Goal: Task Accomplishment & Management: Manage account settings

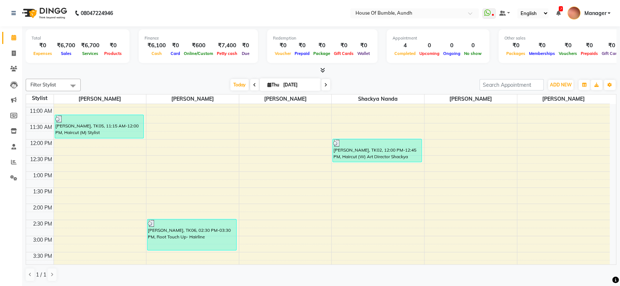
scroll to position [93, 0]
click at [324, 85] on icon at bounding box center [325, 85] width 3 height 4
type input "[DATE]"
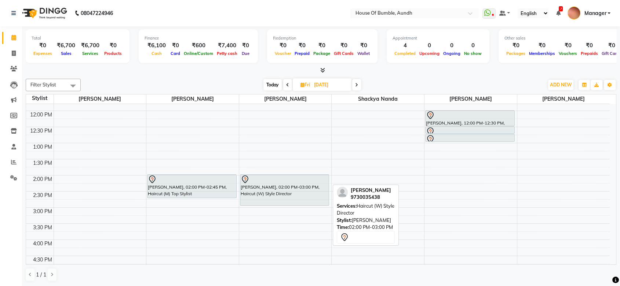
scroll to position [163, 0]
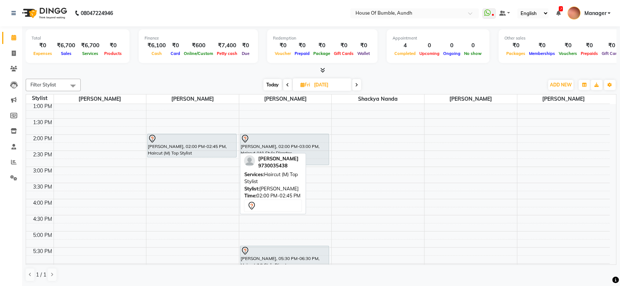
click at [205, 139] on div at bounding box center [192, 139] width 88 height 9
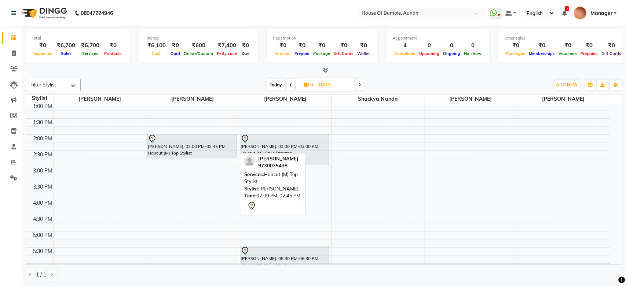
select select "7"
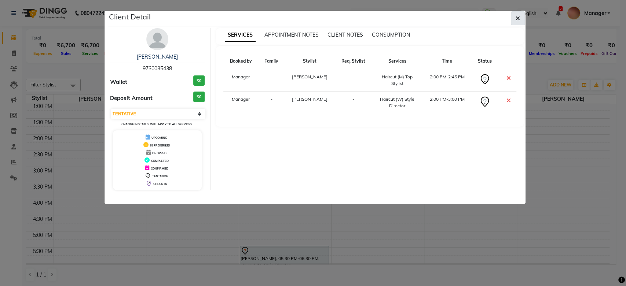
click at [516, 20] on icon "button" at bounding box center [518, 18] width 4 height 6
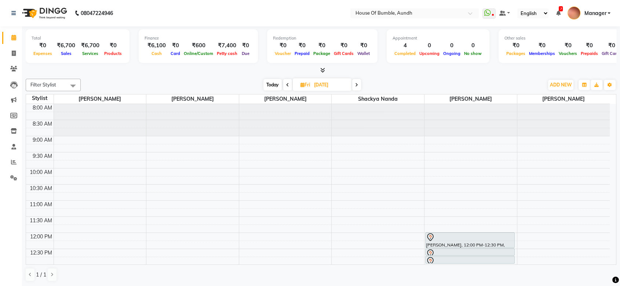
scroll to position [0, 0]
click at [268, 84] on span "Today" at bounding box center [272, 84] width 18 height 11
type input "[DATE]"
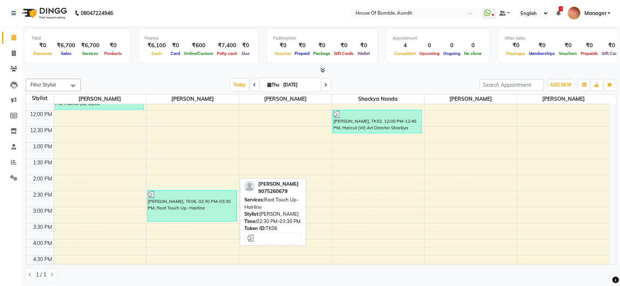
scroll to position [175, 0]
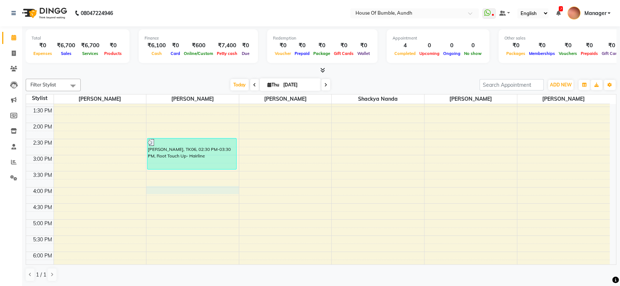
click at [195, 187] on div "8:00 AM 8:30 AM 9:00 AM 9:30 AM 10:00 AM 10:30 AM 11:00 AM 11:30 AM 12:00 PM 12…" at bounding box center [318, 139] width 584 height 419
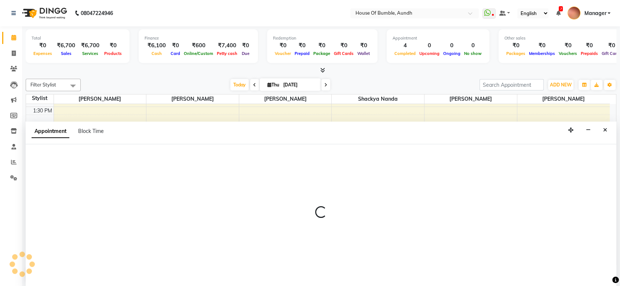
select select "12465"
select select "tentative"
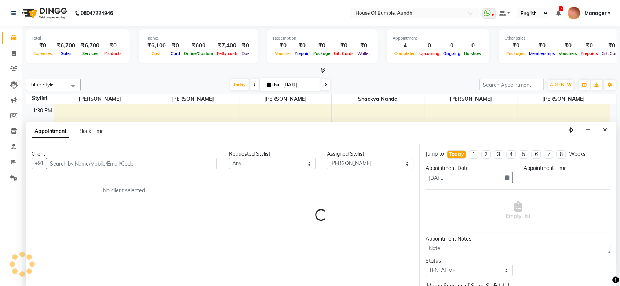
scroll to position [0, 0]
select select "960"
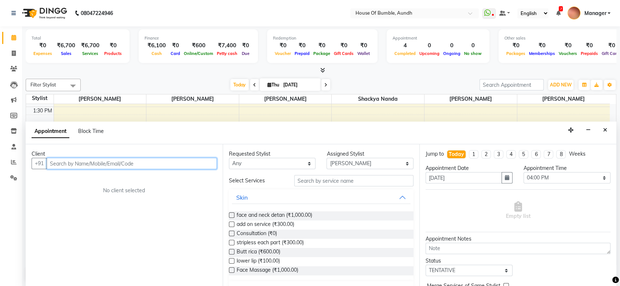
click at [111, 161] on input "text" at bounding box center [132, 163] width 170 height 11
click at [56, 162] on input "959422008224" at bounding box center [117, 163] width 140 height 11
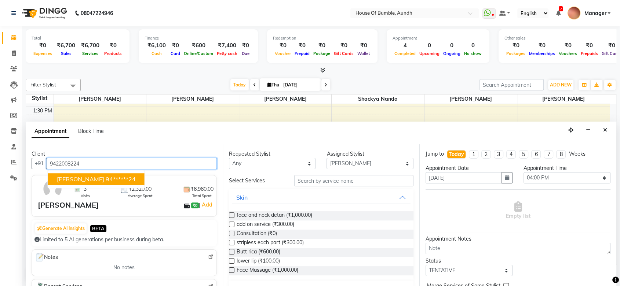
click at [106, 183] on button "[PERSON_NAME] 94******24" at bounding box center [96, 180] width 96 height 12
type input "94******24"
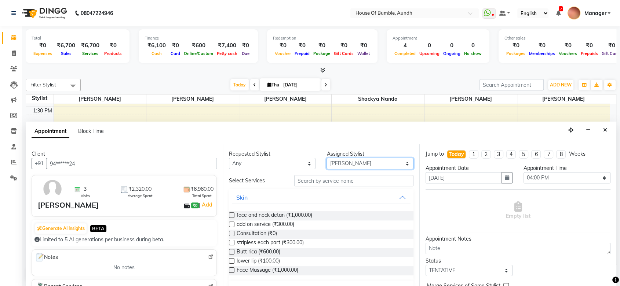
click at [378, 161] on select "Select [PERSON_NAME] [PERSON_NAME] [PERSON_NAME] [PERSON_NAME] Pooja Kalbhor Sh…" at bounding box center [369, 163] width 87 height 11
select select "7795"
click at [326, 158] on select "Select [PERSON_NAME] [PERSON_NAME] [PERSON_NAME] [PERSON_NAME] Pooja Kalbhor Sh…" at bounding box center [369, 163] width 87 height 11
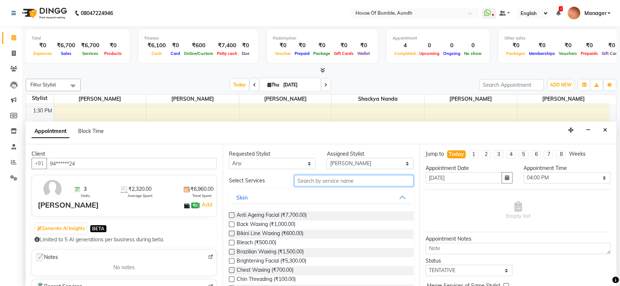
click at [337, 181] on input "text" at bounding box center [354, 180] width 120 height 11
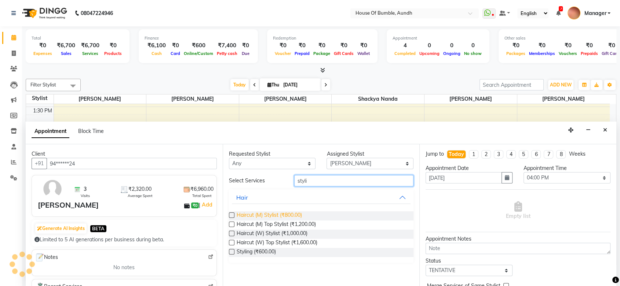
type input "styli"
click at [302, 215] on span "Haircut (M) Stylist (₹800.00)" at bounding box center [269, 216] width 65 height 9
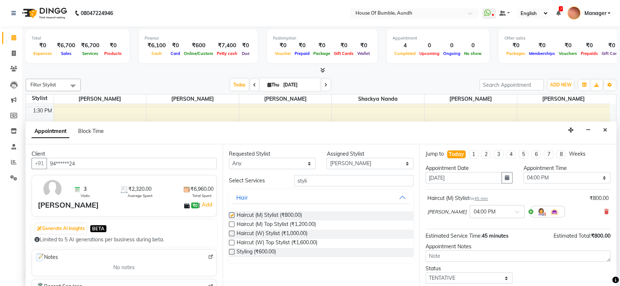
checkbox input "false"
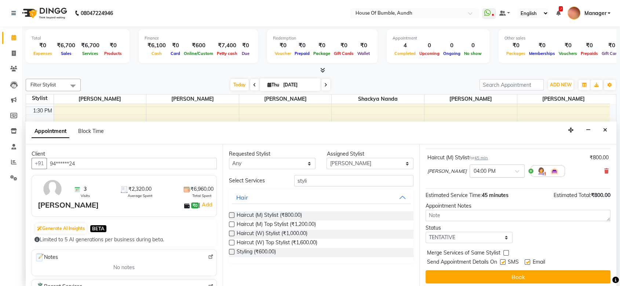
click at [506, 170] on div at bounding box center [497, 171] width 54 height 8
click at [491, 240] on div "06:30 PM" at bounding box center [497, 240] width 54 height 14
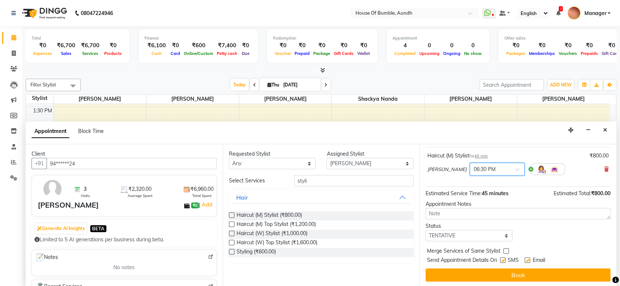
scroll to position [43, 0]
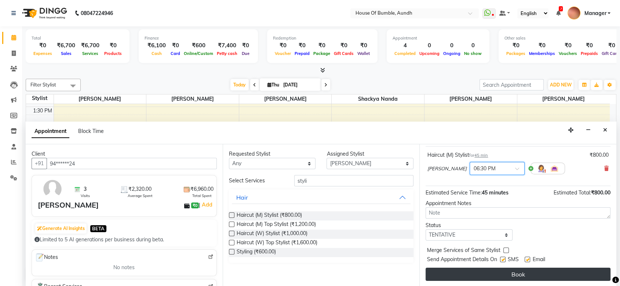
click at [490, 280] on button "Book" at bounding box center [517, 274] width 185 height 13
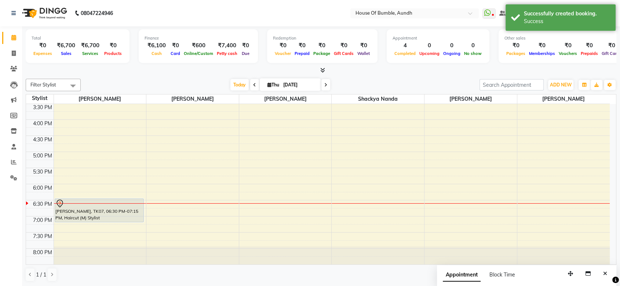
scroll to position [256, 0]
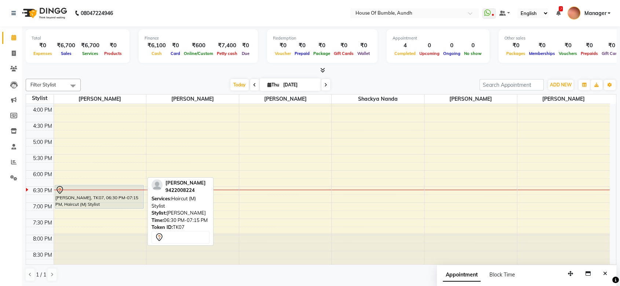
click at [77, 204] on div "[PERSON_NAME], TK07, 06:30 PM-07:15 PM, Haircut (M) Stylist" at bounding box center [99, 197] width 88 height 23
select select "7"
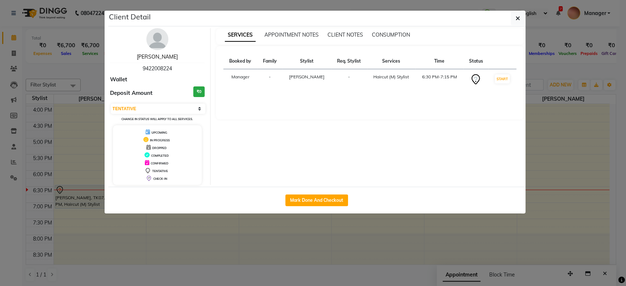
click at [169, 55] on link "[PERSON_NAME]" at bounding box center [157, 57] width 41 height 7
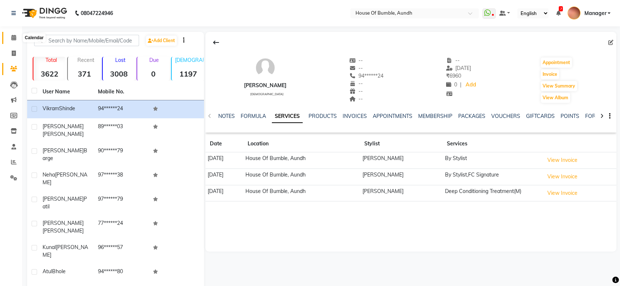
click at [12, 38] on icon at bounding box center [13, 38] width 5 height 6
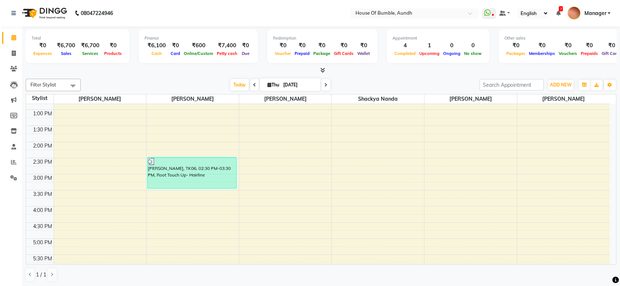
scroll to position [204, 0]
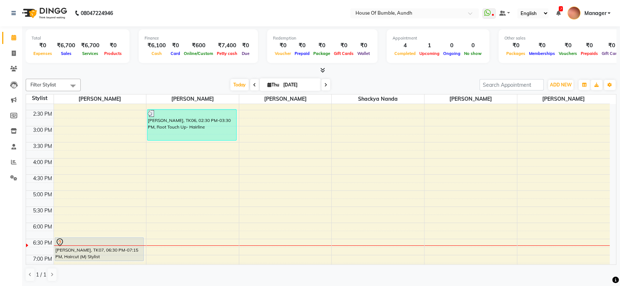
click at [320, 161] on div "8:00 AM 8:30 AM 9:00 AM 9:30 AM 10:00 AM 10:30 AM 11:00 AM 11:30 AM 12:00 PM 12…" at bounding box center [318, 110] width 584 height 419
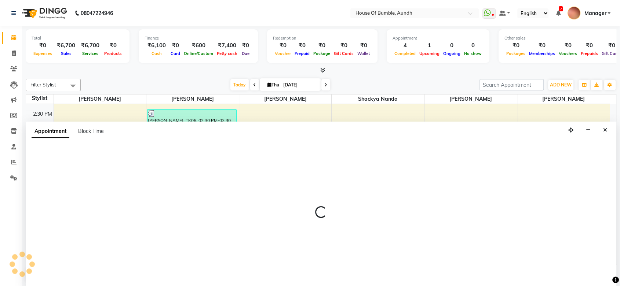
scroll to position [0, 0]
select select "8141"
select select "tentative"
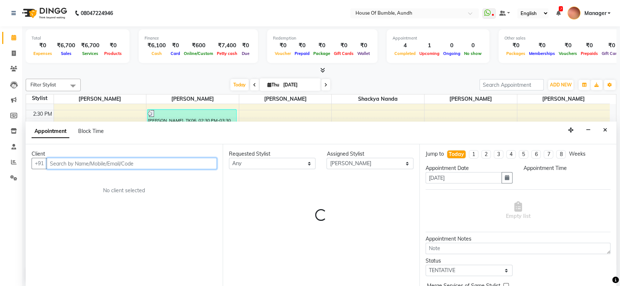
select select "960"
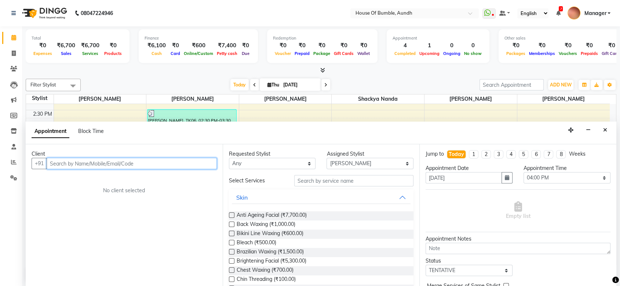
click at [140, 160] on input "text" at bounding box center [132, 163] width 170 height 11
paste input "8850584736"
type input "8"
click at [603, 136] on div "Appointment Block Time" at bounding box center [321, 133] width 590 height 23
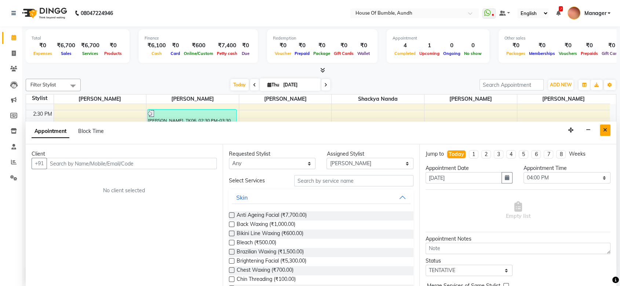
click at [604, 135] on button "Close" at bounding box center [605, 130] width 11 height 11
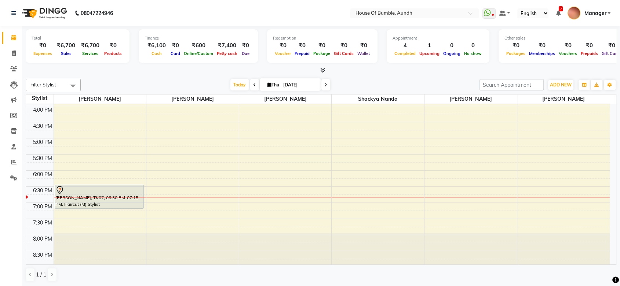
click at [324, 83] on icon at bounding box center [325, 85] width 3 height 4
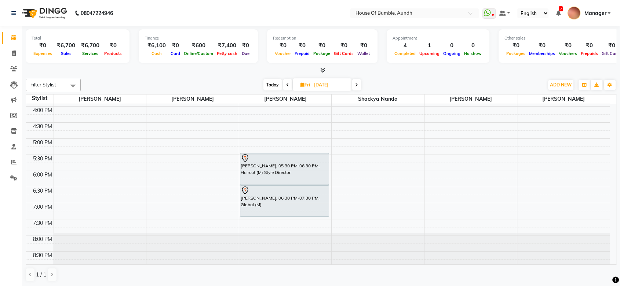
scroll to position [256, 0]
click at [268, 82] on span "Today" at bounding box center [272, 84] width 18 height 11
type input "[DATE]"
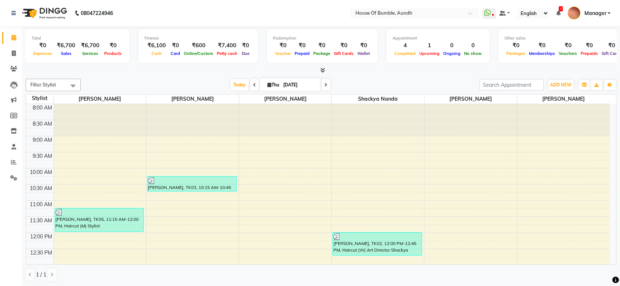
scroll to position [0, 0]
click at [266, 81] on span "[DATE]" at bounding box center [290, 84] width 61 height 12
click at [289, 77] on div "Filter Stylist Select All Pooja Kalbhor [PERSON_NAME] [PERSON_NAME] Shackya Nan…" at bounding box center [321, 180] width 590 height 209
click at [290, 88] on input "[DATE]" at bounding box center [299, 85] width 37 height 11
select select "9"
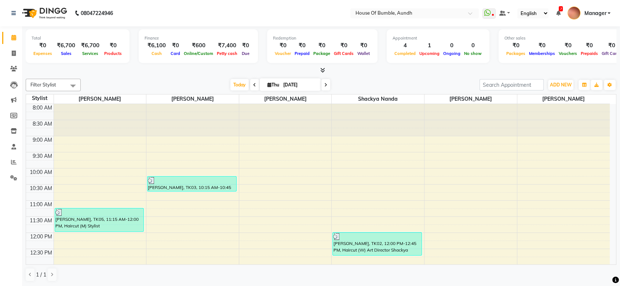
select select "2025"
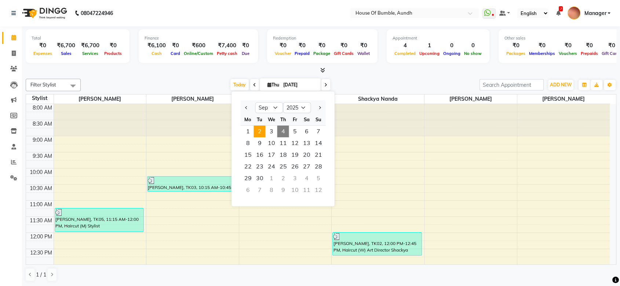
click at [263, 130] on span "2" at bounding box center [259, 132] width 12 height 12
type input "[DATE]"
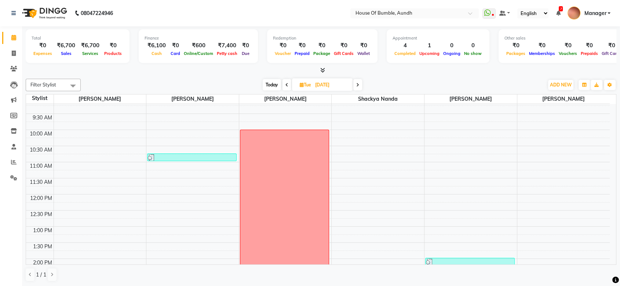
scroll to position [12, 0]
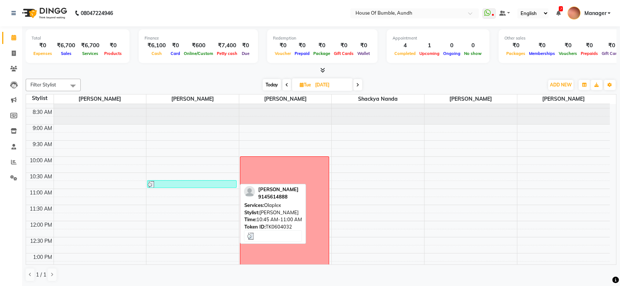
click at [214, 182] on div at bounding box center [192, 184] width 88 height 7
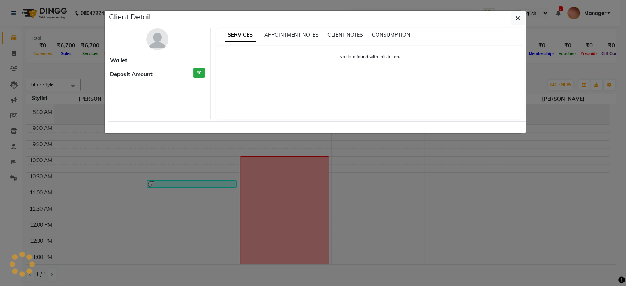
select select "3"
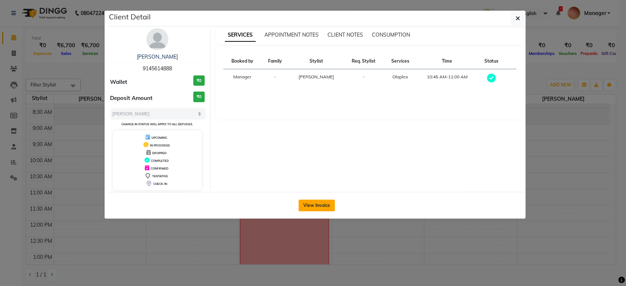
click at [318, 202] on button "View Invoice" at bounding box center [317, 206] width 36 height 12
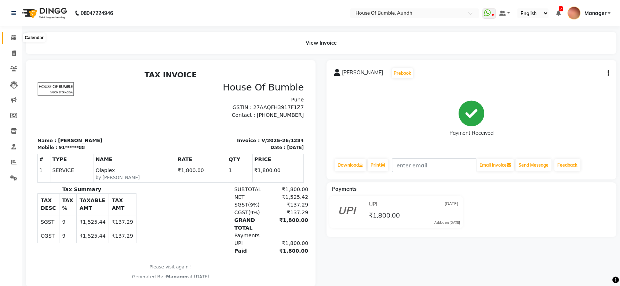
click at [16, 37] on icon at bounding box center [13, 38] width 5 height 6
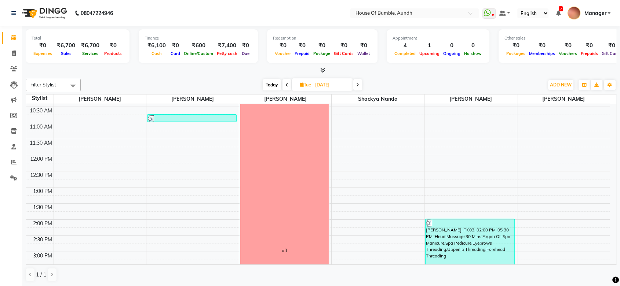
scroll to position [122, 0]
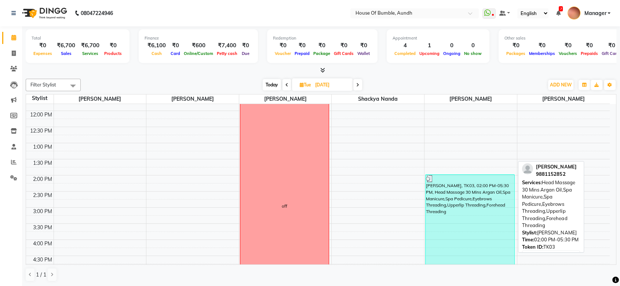
click at [434, 208] on div "[PERSON_NAME], TK03, 02:00 PM-05:30 PM, Head Massage 30 Mins Argan Oil,Spa Mani…" at bounding box center [469, 230] width 88 height 111
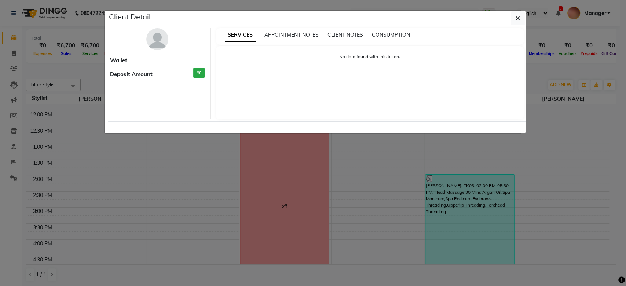
select select "3"
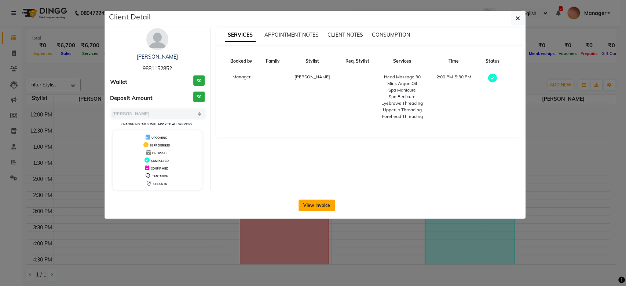
click at [311, 207] on button "View Invoice" at bounding box center [317, 206] width 36 height 12
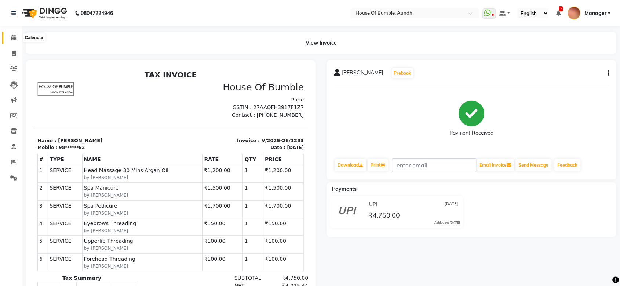
click at [13, 41] on span at bounding box center [13, 38] width 13 height 8
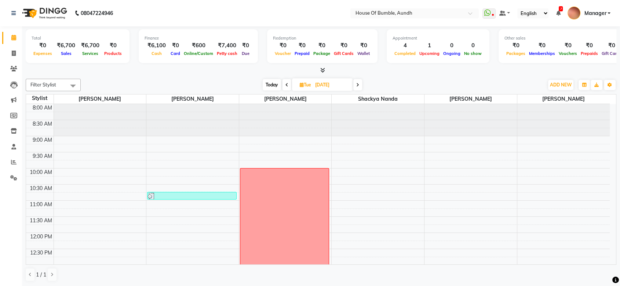
click at [311, 82] on span "Tue" at bounding box center [305, 85] width 15 height 6
select select "9"
select select "2025"
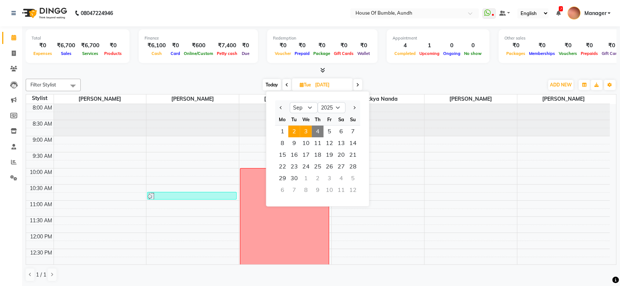
click at [304, 129] on span "3" at bounding box center [306, 132] width 12 height 12
type input "[DATE]"
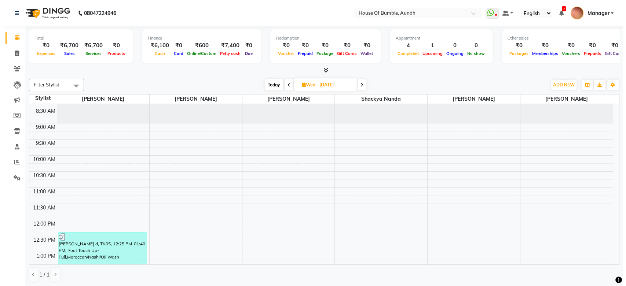
scroll to position [81, 0]
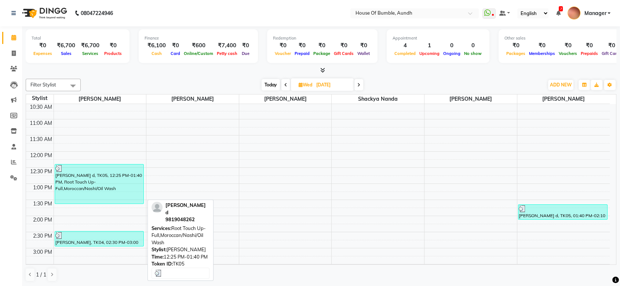
click at [77, 178] on div "[PERSON_NAME] d, TK05, 12:25 PM-01:40 PM, Root Touch Up- Full,Moroccan/Nashi/Oi…" at bounding box center [99, 184] width 88 height 39
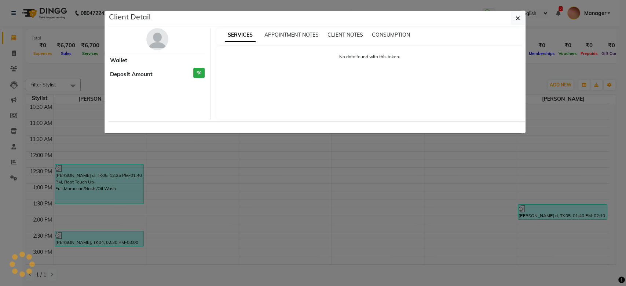
select select "3"
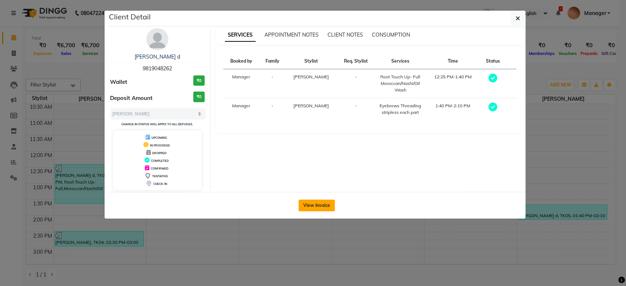
click at [323, 207] on button "View Invoice" at bounding box center [317, 206] width 36 height 12
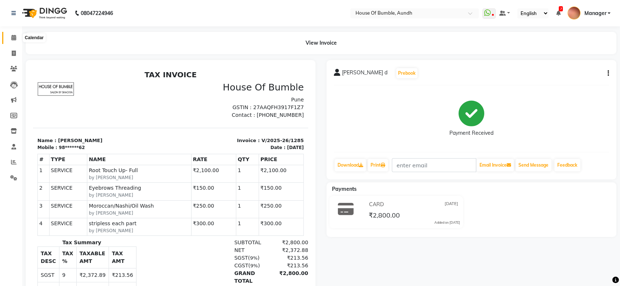
click at [15, 37] on icon at bounding box center [13, 38] width 5 height 6
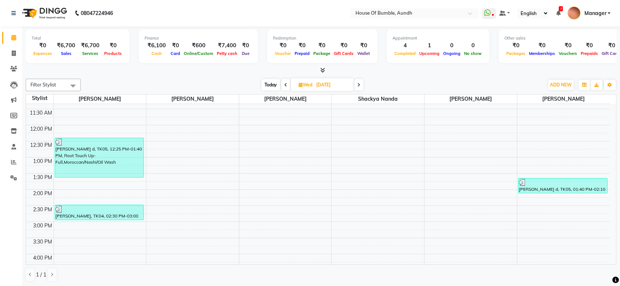
scroll to position [122, 0]
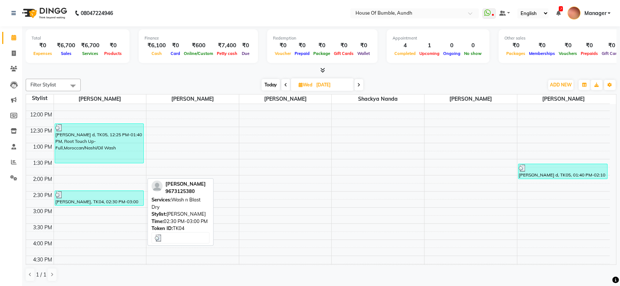
click at [132, 202] on div "[PERSON_NAME], TK04, 02:30 PM-03:00 PM, Wash n Blast Dry" at bounding box center [99, 198] width 88 height 15
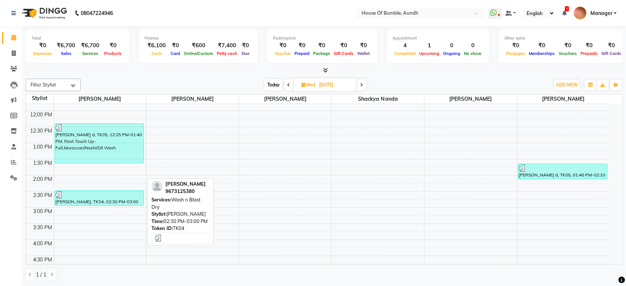
select select "3"
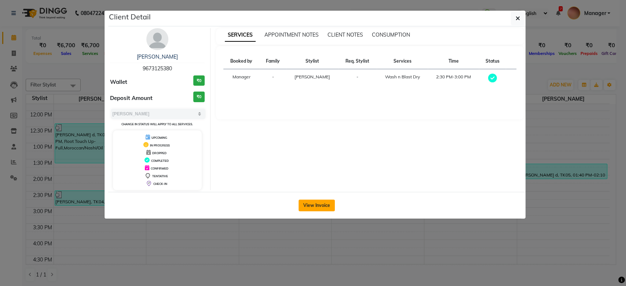
click at [313, 202] on button "View Invoice" at bounding box center [317, 206] width 36 height 12
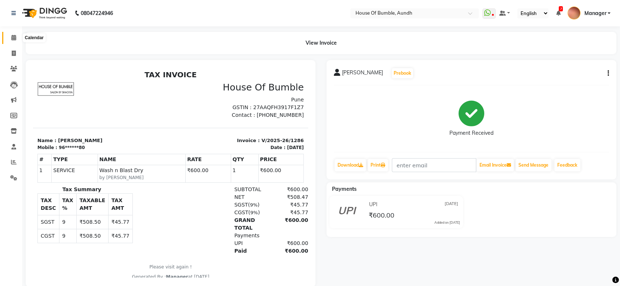
click at [14, 36] on icon at bounding box center [13, 38] width 5 height 6
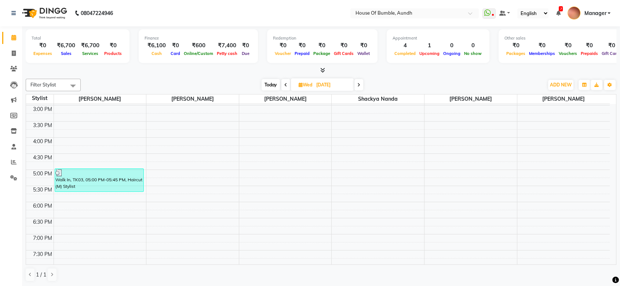
scroll to position [244, 0]
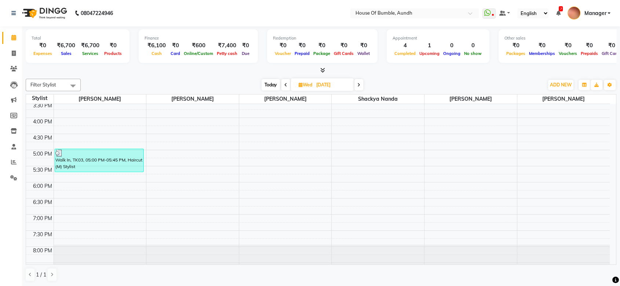
click at [276, 82] on span "Today" at bounding box center [270, 84] width 18 height 11
type input "[DATE]"
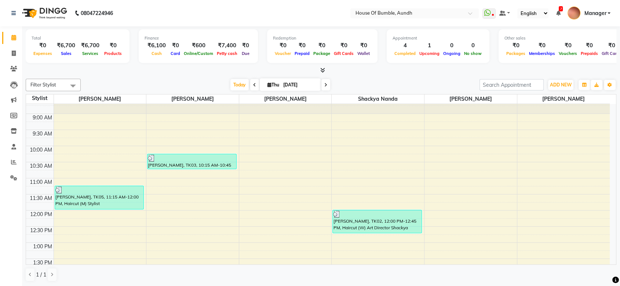
scroll to position [41, 0]
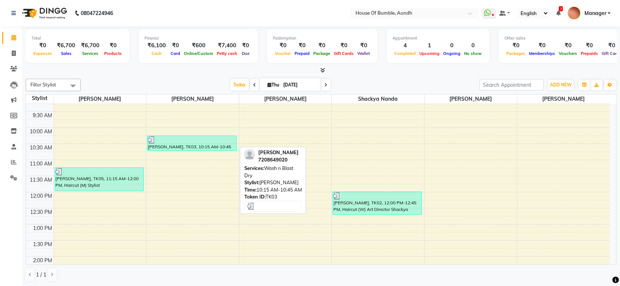
click at [215, 140] on div at bounding box center [192, 139] width 88 height 7
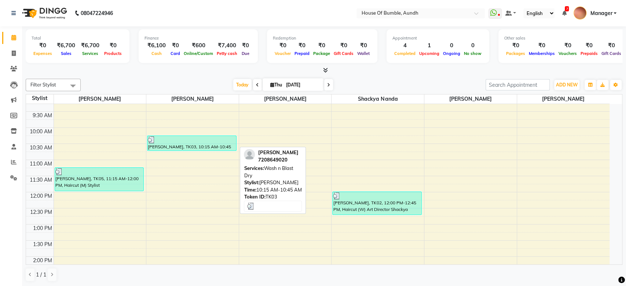
select select "3"
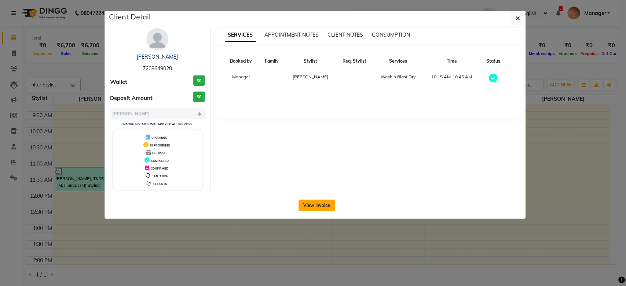
click at [334, 209] on button "View Invoice" at bounding box center [317, 206] width 36 height 12
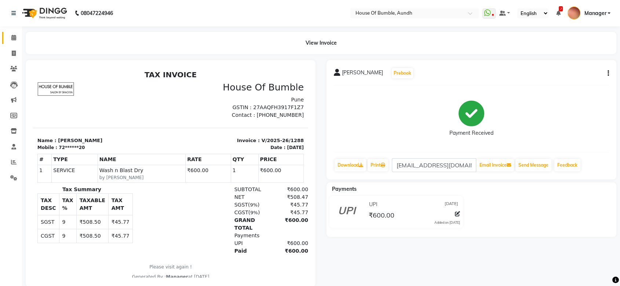
click at [6, 40] on link "Calendar" at bounding box center [11, 38] width 18 height 12
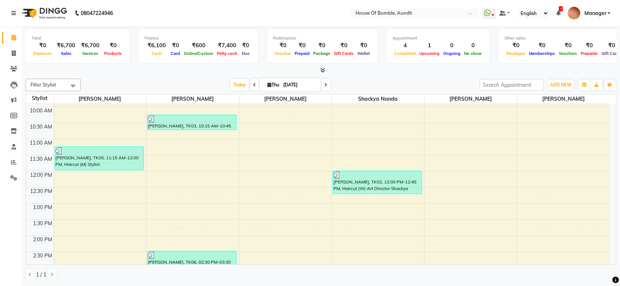
scroll to position [81, 0]
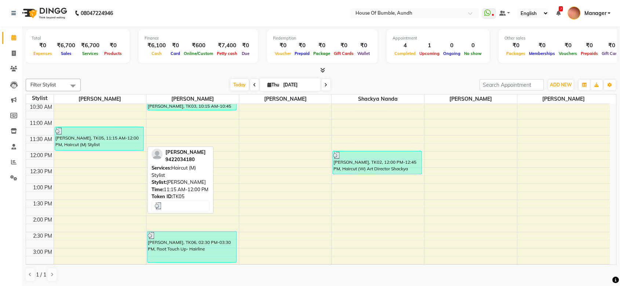
click at [100, 132] on div at bounding box center [99, 131] width 88 height 7
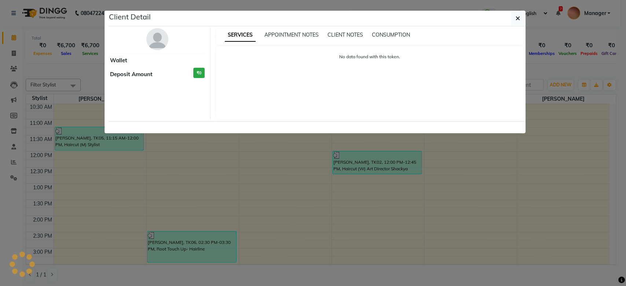
select select "3"
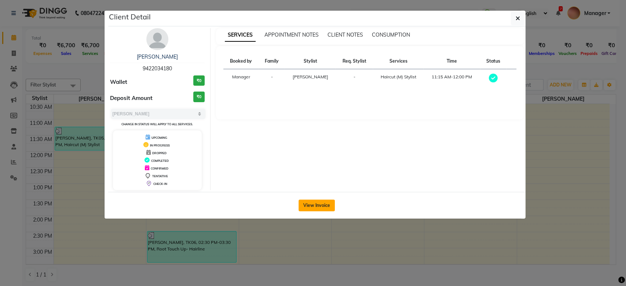
click at [332, 209] on button "View Invoice" at bounding box center [317, 206] width 36 height 12
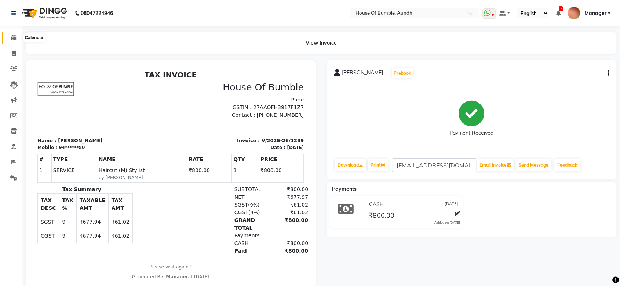
click at [8, 34] on span at bounding box center [13, 38] width 13 height 8
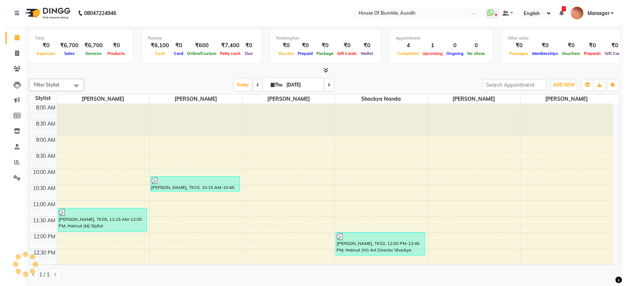
scroll to position [81, 0]
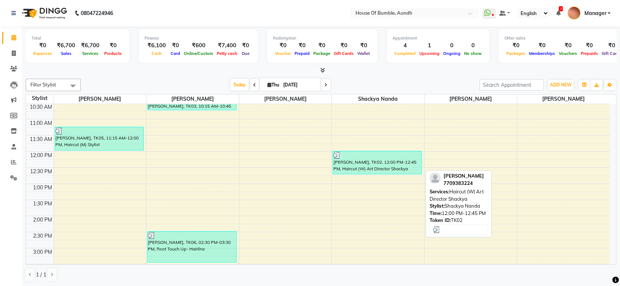
click at [376, 165] on div "[PERSON_NAME], TK02, 12:00 PM-12:45 PM, Haircut (W) Art Director Shackya" at bounding box center [377, 162] width 88 height 23
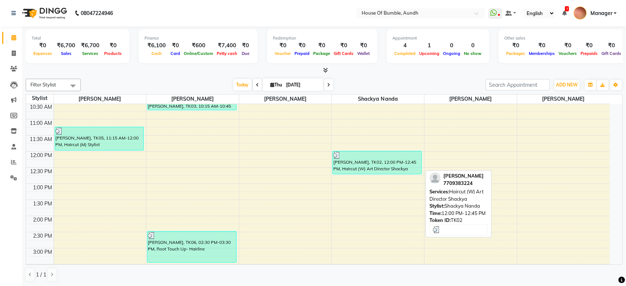
select select "3"
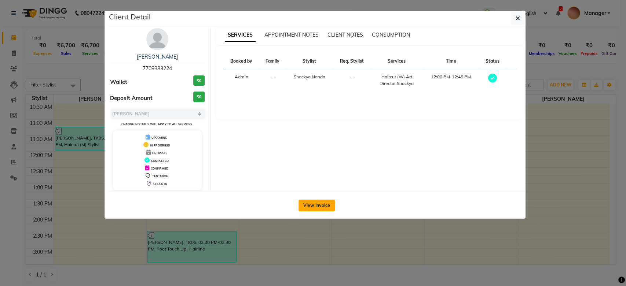
click at [303, 204] on button "View Invoice" at bounding box center [317, 206] width 36 height 12
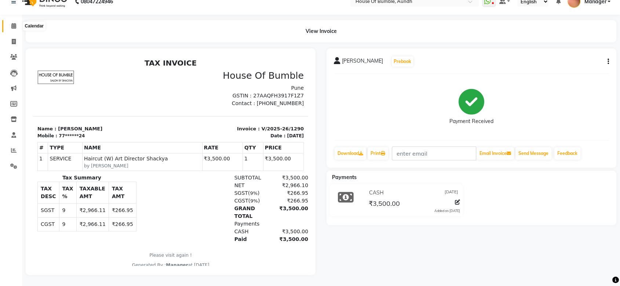
click at [10, 22] on span at bounding box center [13, 26] width 13 height 8
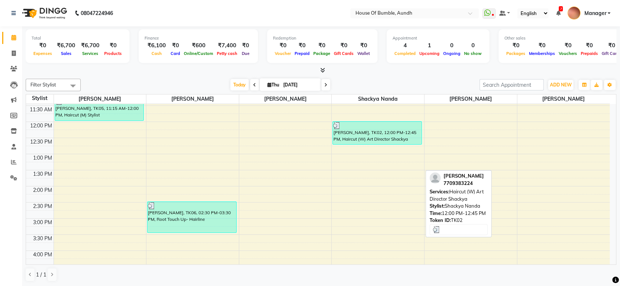
scroll to position [163, 0]
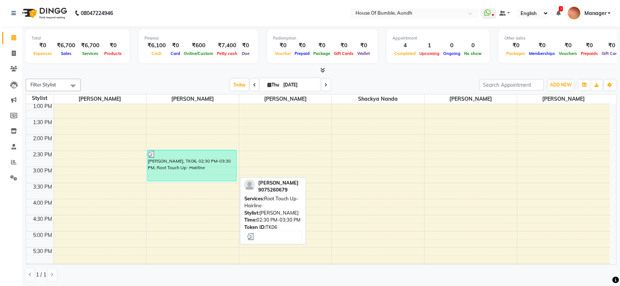
click at [188, 168] on div "[PERSON_NAME], TK06, 02:30 PM-03:30 PM, Root Touch Up- Hairline" at bounding box center [191, 165] width 88 height 31
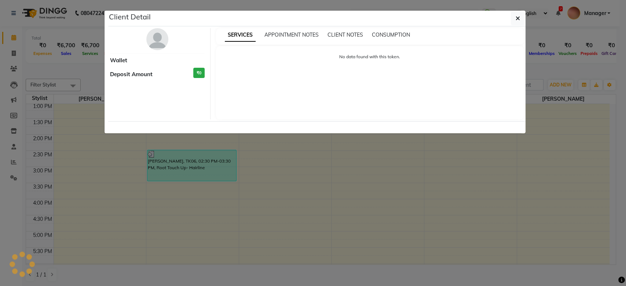
select select "3"
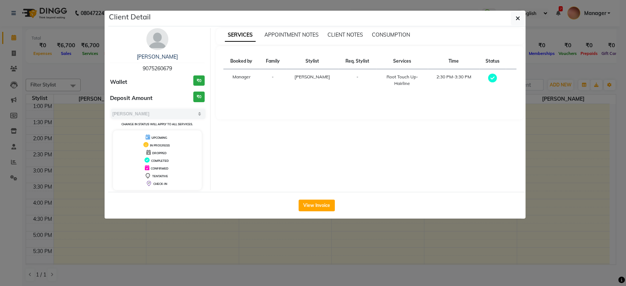
click at [324, 213] on div "View Invoice" at bounding box center [316, 205] width 417 height 27
click at [323, 202] on button "View Invoice" at bounding box center [317, 206] width 36 height 12
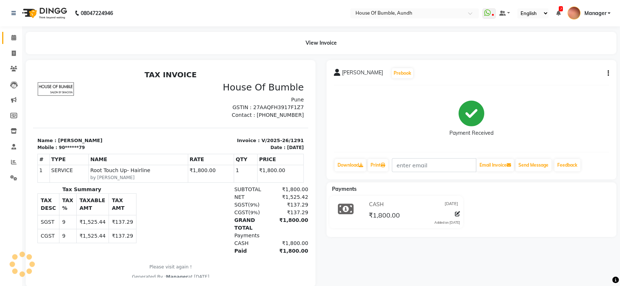
scroll to position [6, 0]
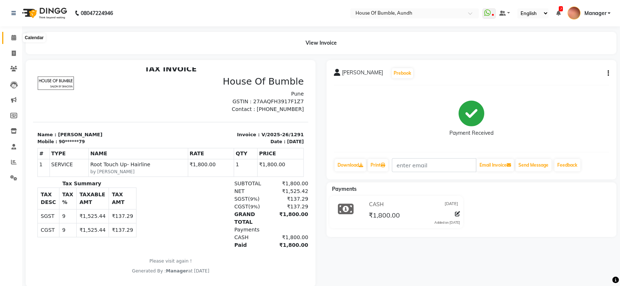
click at [18, 38] on span at bounding box center [13, 38] width 13 height 8
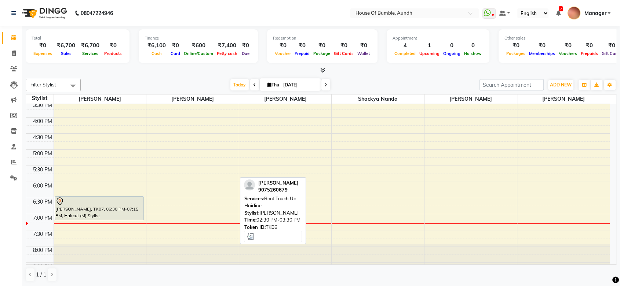
scroll to position [256, 0]
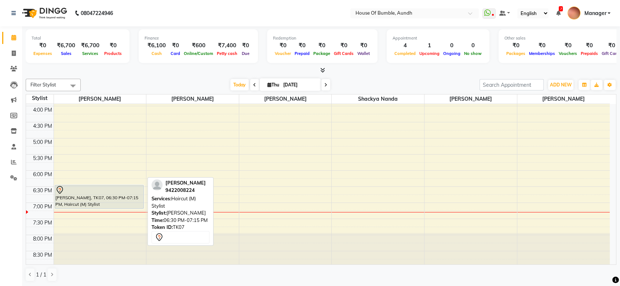
click at [140, 199] on div "[PERSON_NAME], TK07, 06:30 PM-07:15 PM, Haircut (M) Stylist" at bounding box center [99, 197] width 88 height 23
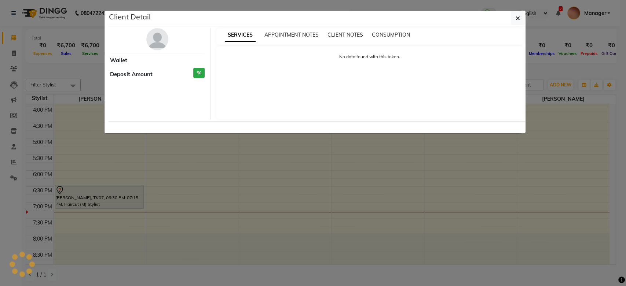
select select "7"
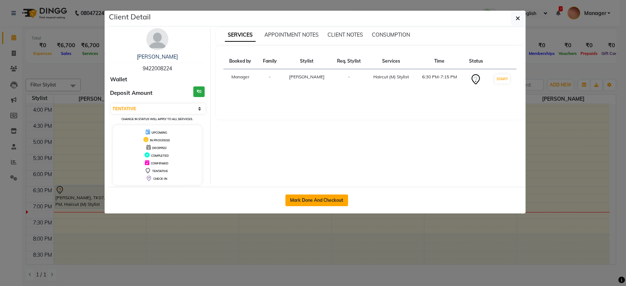
click at [310, 197] on button "Mark Done And Checkout" at bounding box center [316, 201] width 63 height 12
select select "service"
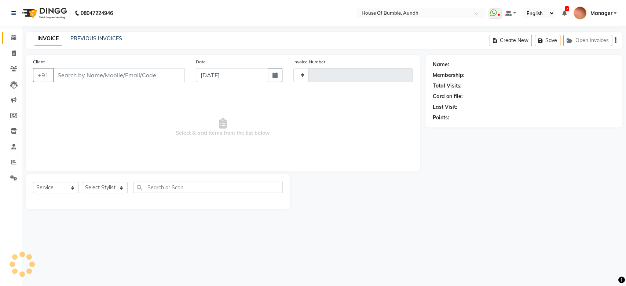
type input "1292"
select select "581"
type input "94******24"
select select "7795"
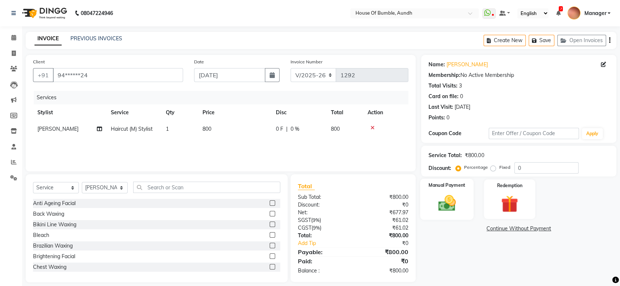
click at [436, 193] on img at bounding box center [446, 203] width 29 height 21
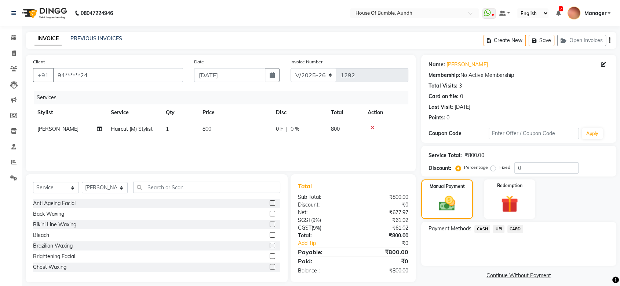
click at [496, 228] on span "UPI" at bounding box center [498, 229] width 11 height 8
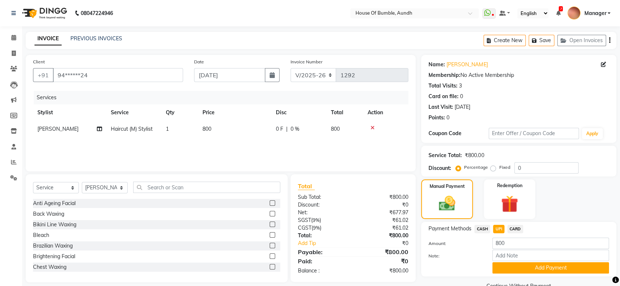
click at [497, 266] on button "Add Payment" at bounding box center [550, 268] width 117 height 11
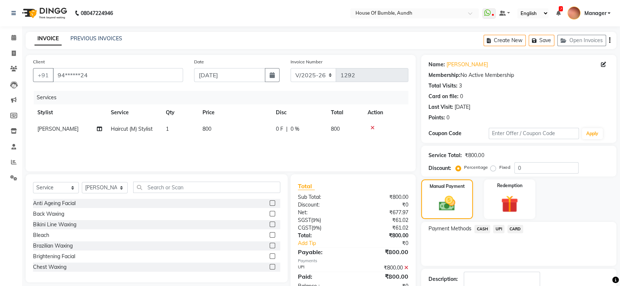
scroll to position [47, 0]
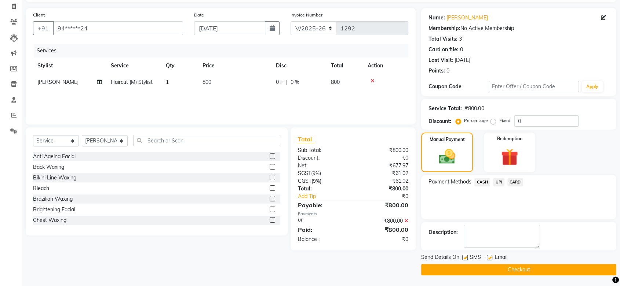
click at [469, 269] on button "Checkout" at bounding box center [518, 269] width 195 height 11
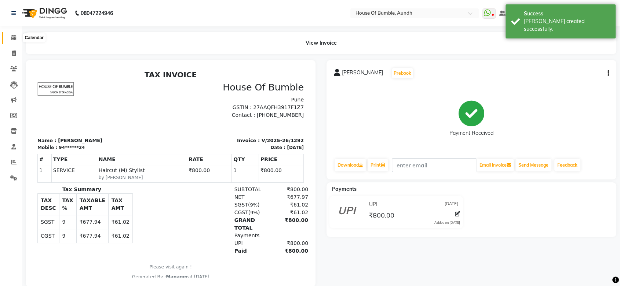
click at [14, 37] on icon at bounding box center [13, 38] width 5 height 6
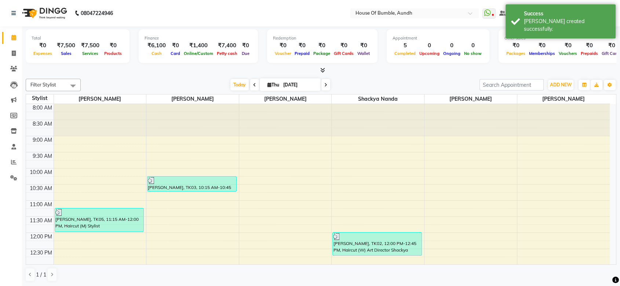
click at [253, 87] on icon at bounding box center [254, 85] width 3 height 4
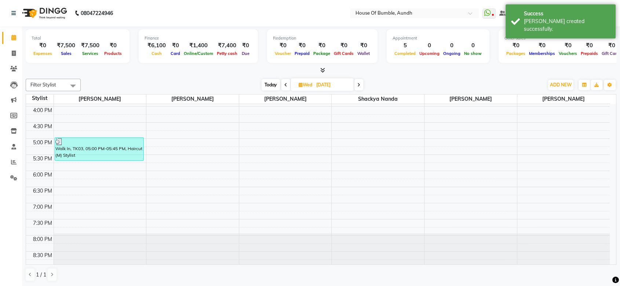
scroll to position [256, 0]
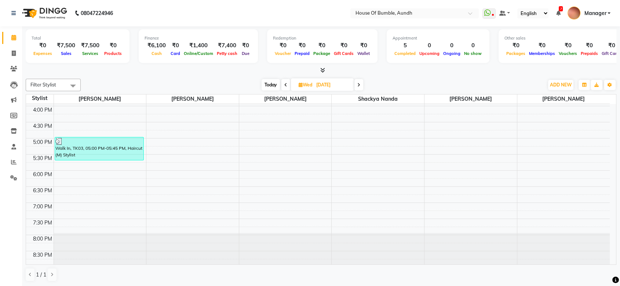
click at [273, 85] on span "Today" at bounding box center [270, 84] width 18 height 11
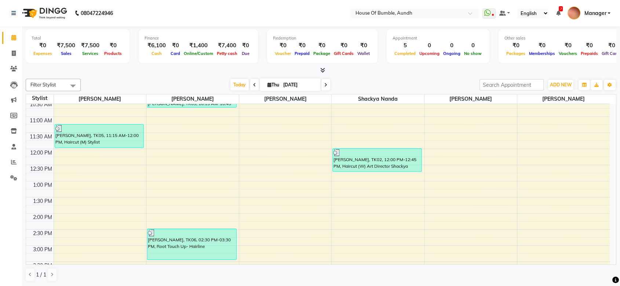
scroll to position [52, 0]
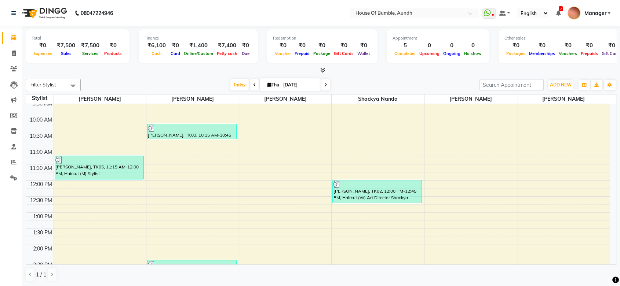
click at [324, 84] on icon at bounding box center [325, 85] width 3 height 4
type input "[DATE]"
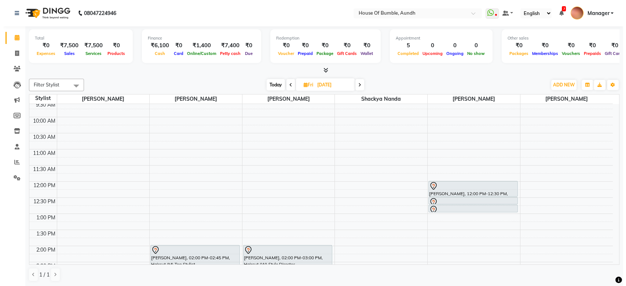
scroll to position [122, 0]
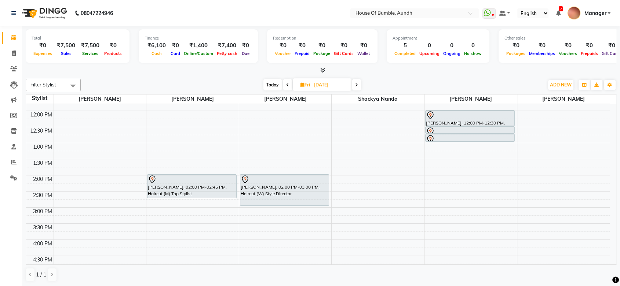
click at [606, 10] on span "Manager" at bounding box center [595, 14] width 22 height 8
click at [600, 17] on span "Manager" at bounding box center [595, 14] width 22 height 8
click at [601, 13] on span "Manager" at bounding box center [595, 14] width 22 height 8
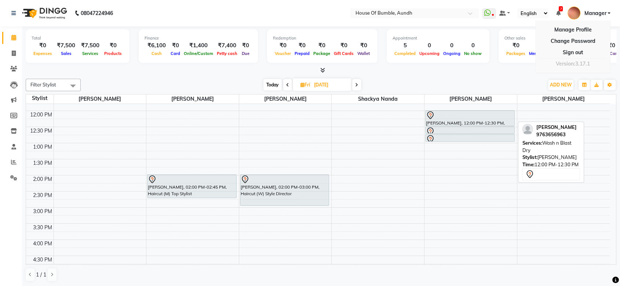
click at [453, 111] on div at bounding box center [470, 115] width 88 height 9
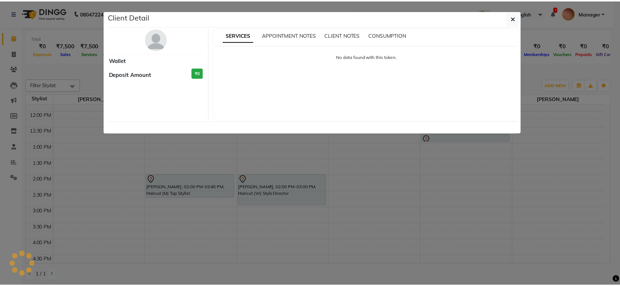
scroll to position [0, 0]
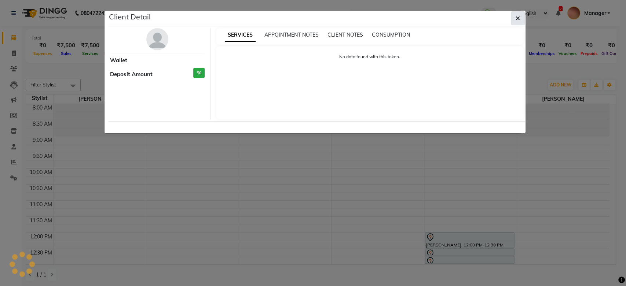
click at [517, 13] on button "button" at bounding box center [518, 18] width 14 height 14
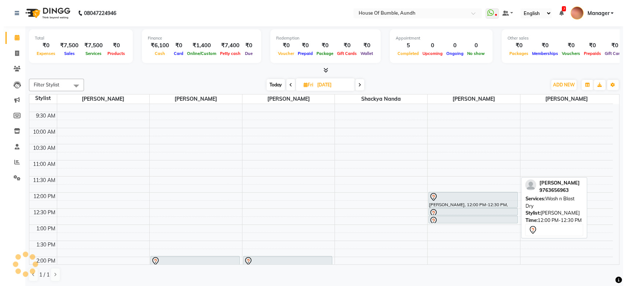
scroll to position [41, 0]
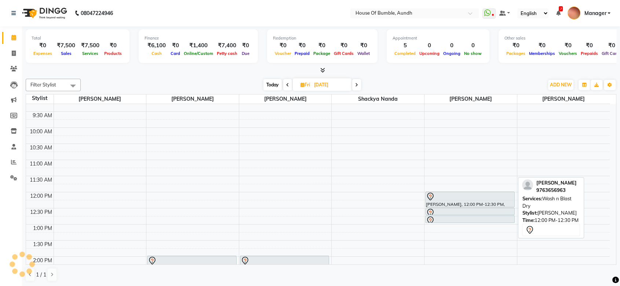
click at [453, 199] on div at bounding box center [470, 197] width 88 height 9
select select "7"
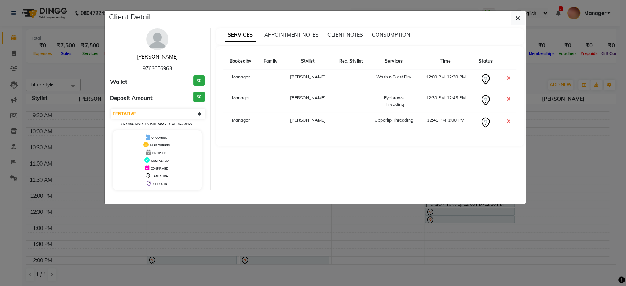
click at [167, 58] on link "[PERSON_NAME]" at bounding box center [157, 57] width 41 height 7
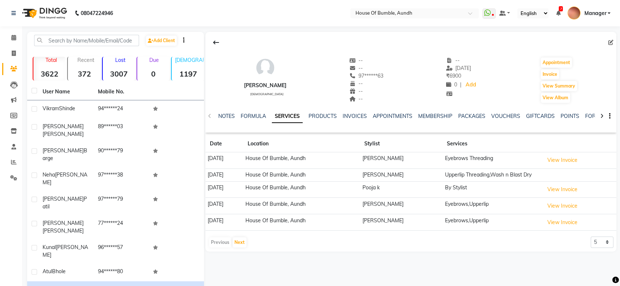
click at [179, 56] on div "[DEMOGRAPHIC_DATA] 1197" at bounding box center [187, 68] width 33 height 26
click at [13, 39] on icon at bounding box center [13, 38] width 5 height 6
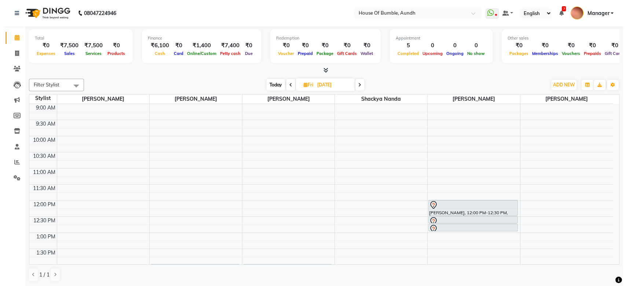
scroll to position [52, 0]
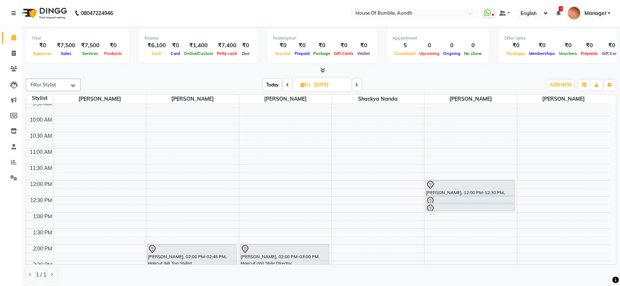
click at [599, 11] on span "Manager" at bounding box center [595, 14] width 22 height 8
click at [581, 51] on link "Sign out" at bounding box center [572, 52] width 67 height 11
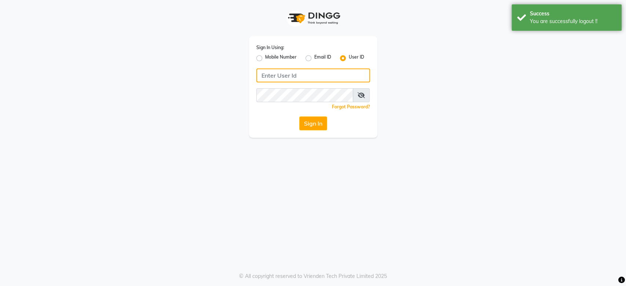
type input "7998919891"
